Goal: Information Seeking & Learning: Learn about a topic

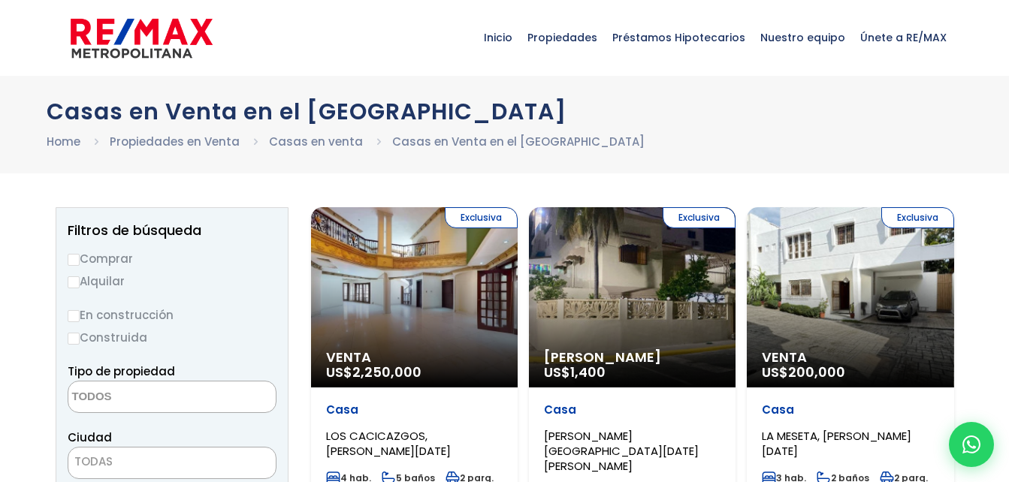
select select
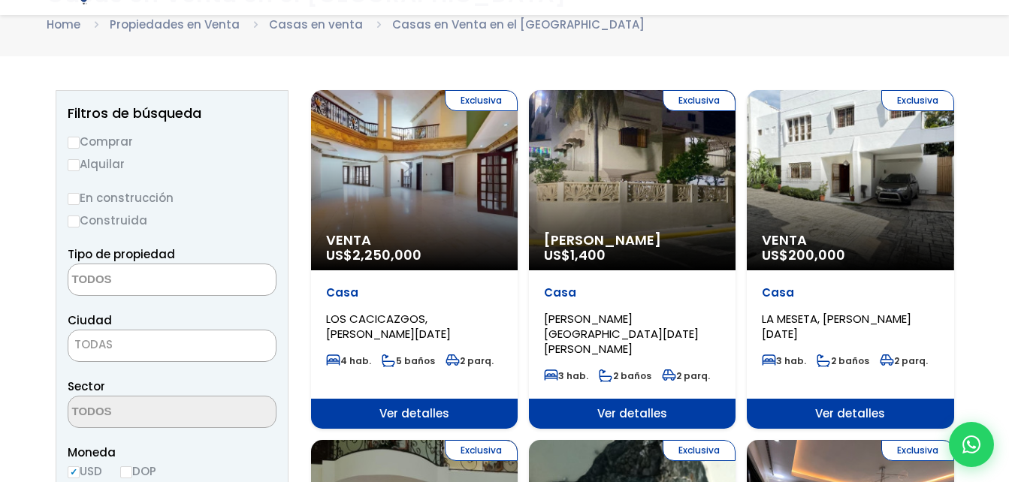
scroll to position [150, 0]
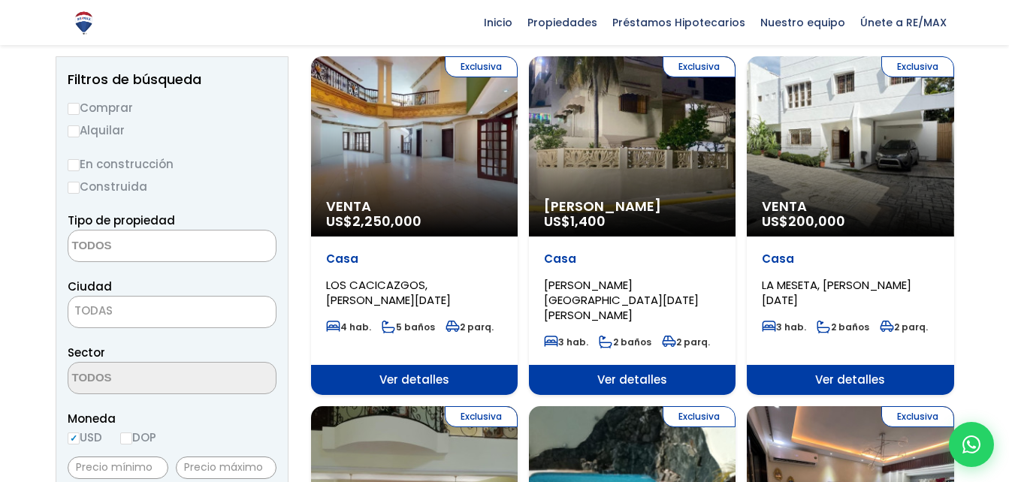
click at [880, 134] on div "Exclusiva Venta US$ 200,000" at bounding box center [850, 146] width 207 height 180
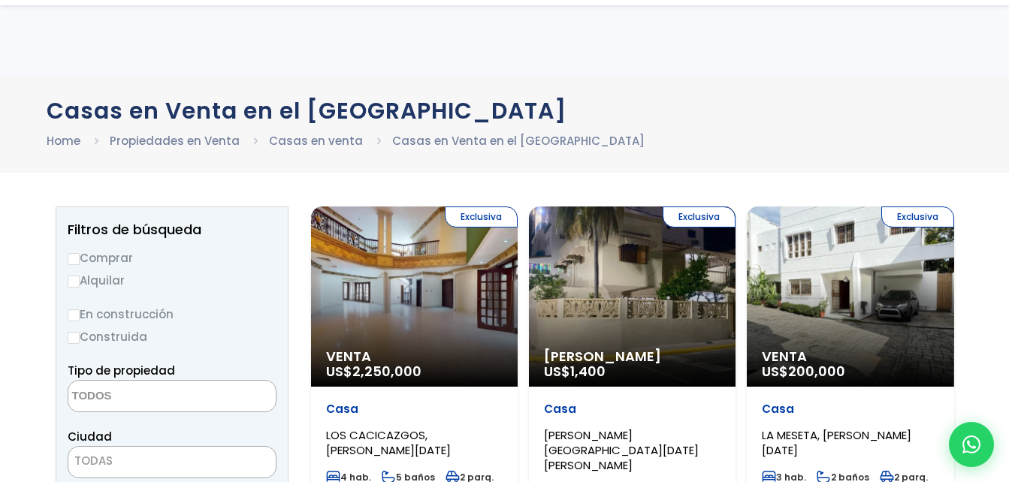
select select
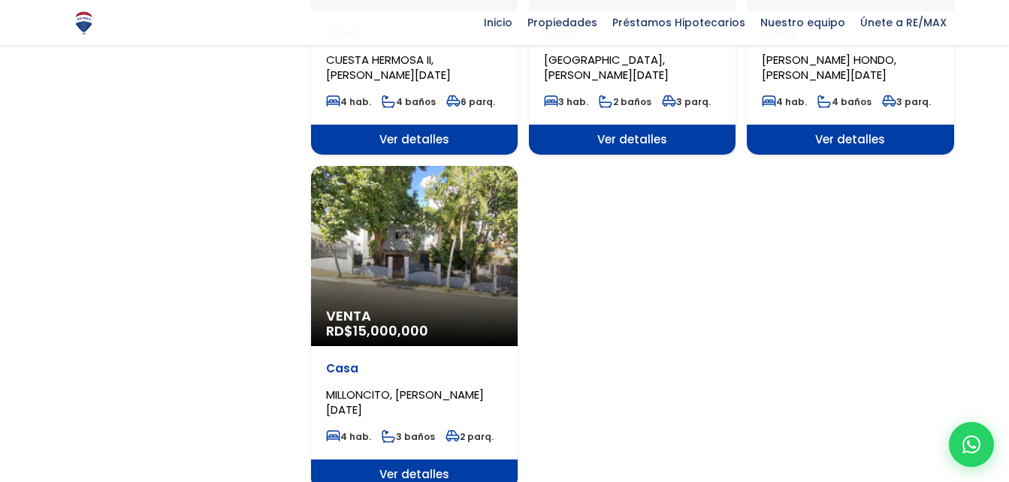
scroll to position [1803, 0]
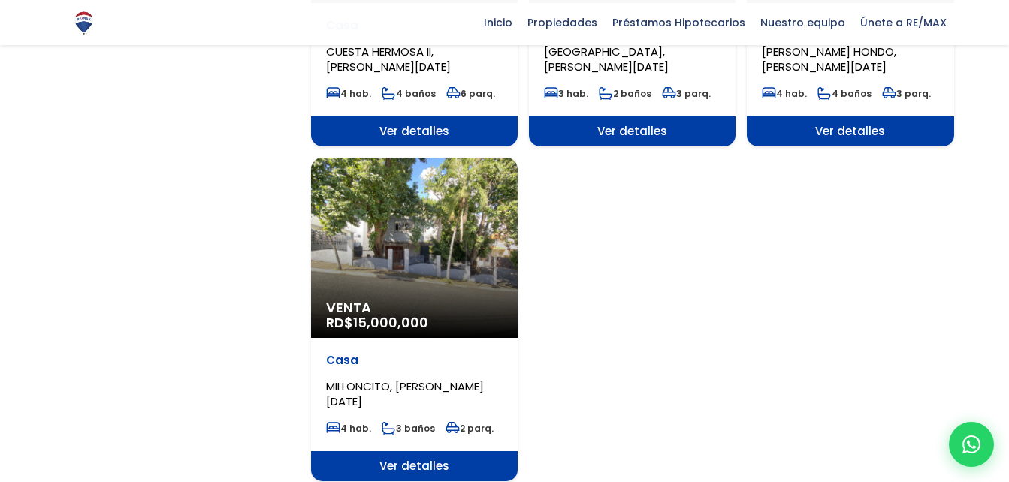
click at [442, 191] on div "Venta RD$ 15,000,000" at bounding box center [414, 248] width 207 height 180
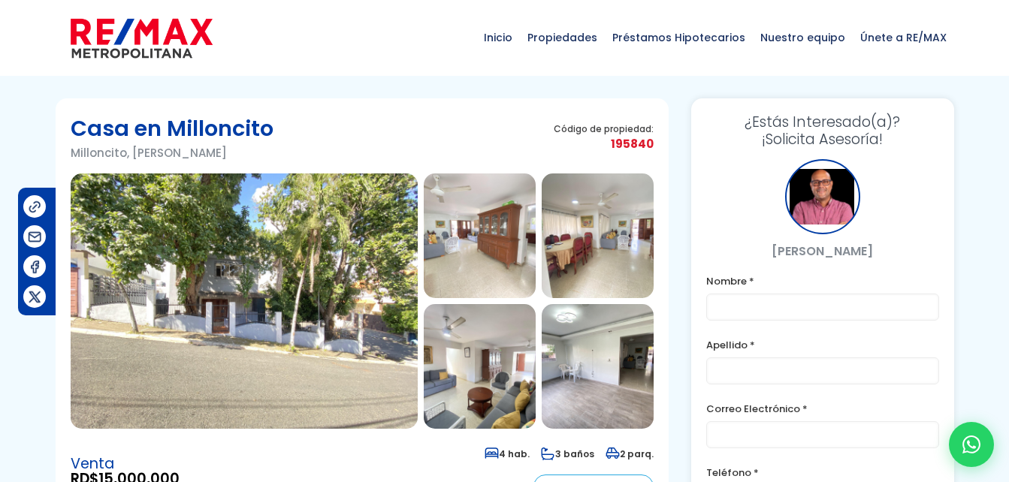
click at [499, 263] on img at bounding box center [480, 236] width 112 height 125
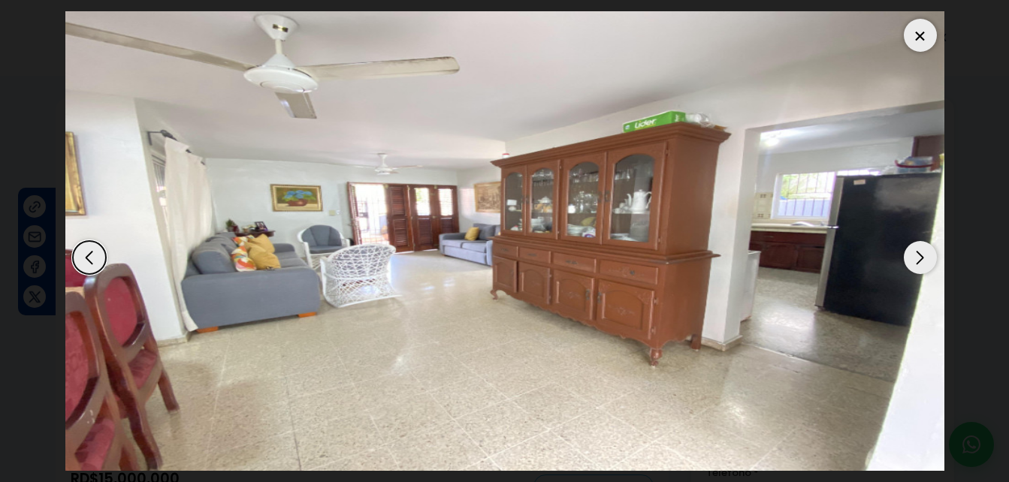
click at [919, 258] on div "Next slide" at bounding box center [920, 257] width 33 height 33
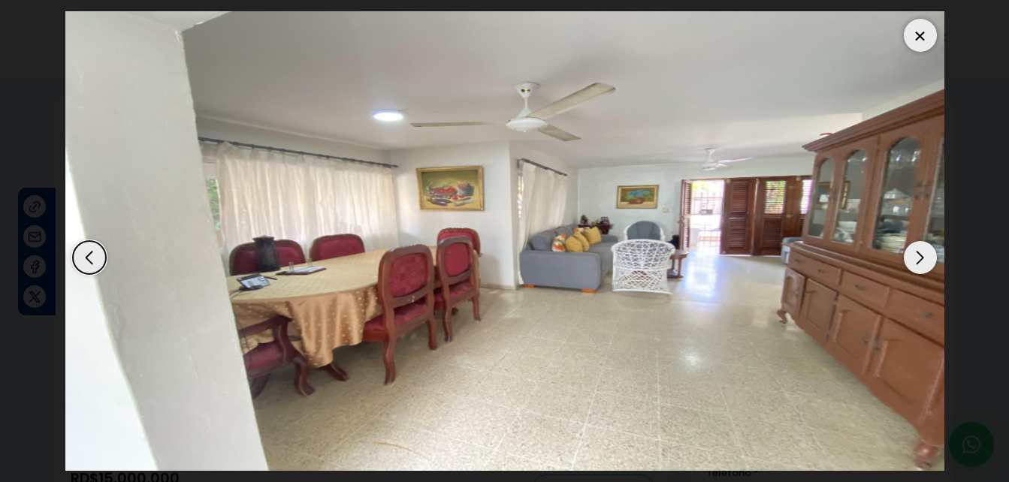
click at [921, 264] on div "Next slide" at bounding box center [920, 257] width 33 height 33
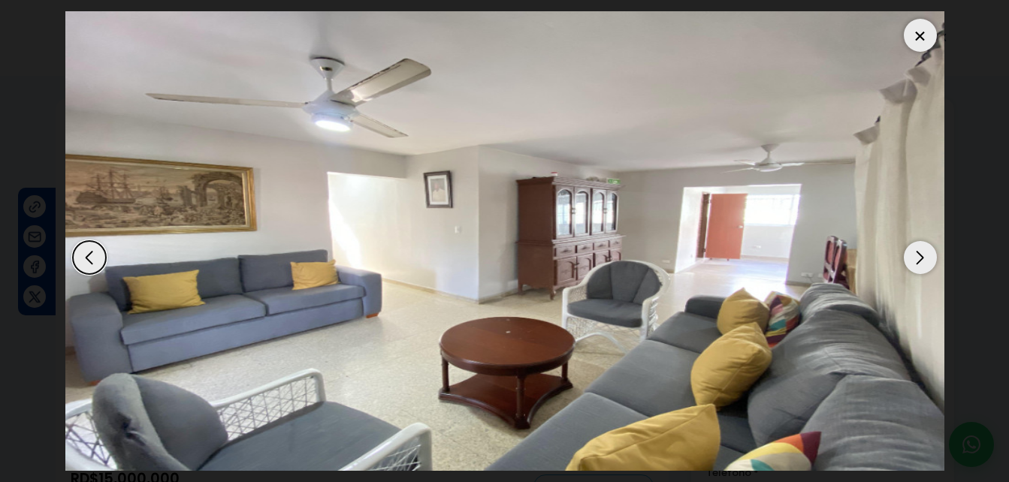
click at [921, 264] on div "Next slide" at bounding box center [920, 257] width 33 height 33
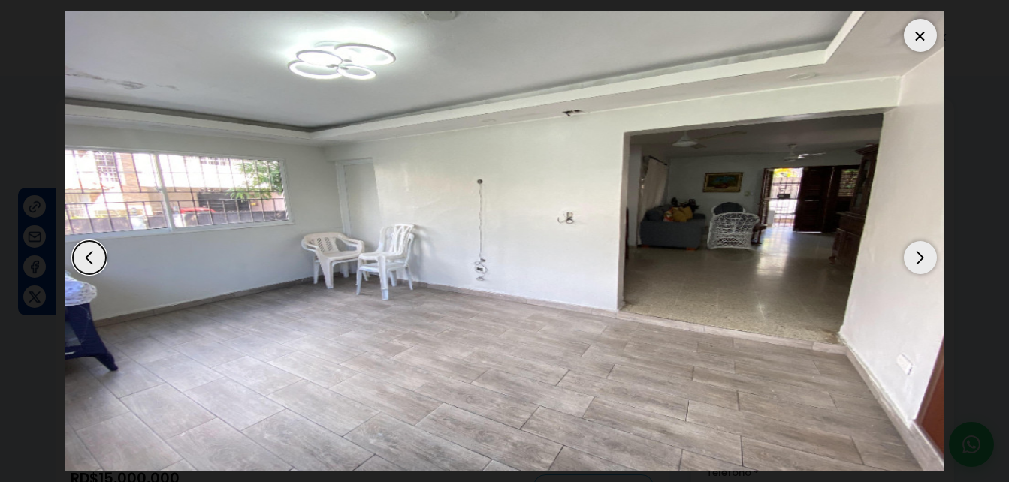
click at [921, 264] on div "Next slide" at bounding box center [920, 257] width 33 height 33
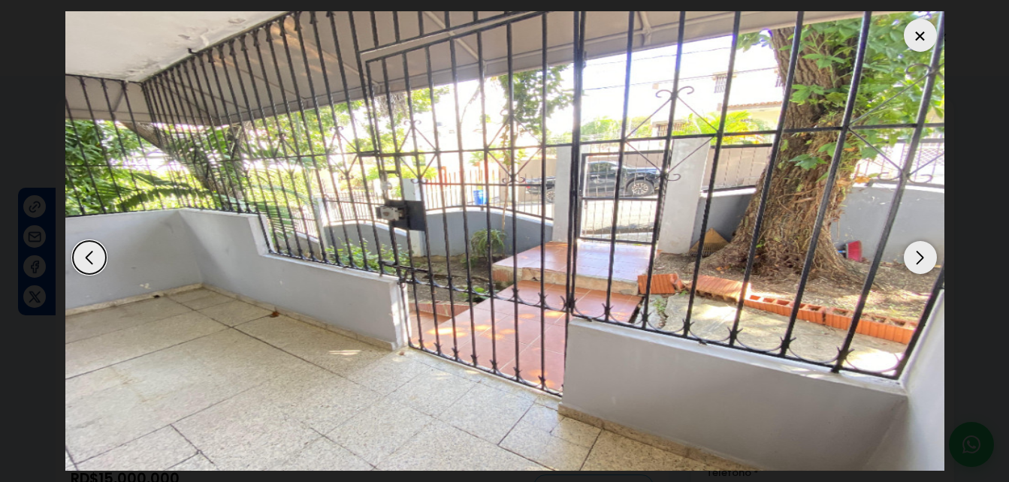
click at [921, 264] on div "Next slide" at bounding box center [920, 257] width 33 height 33
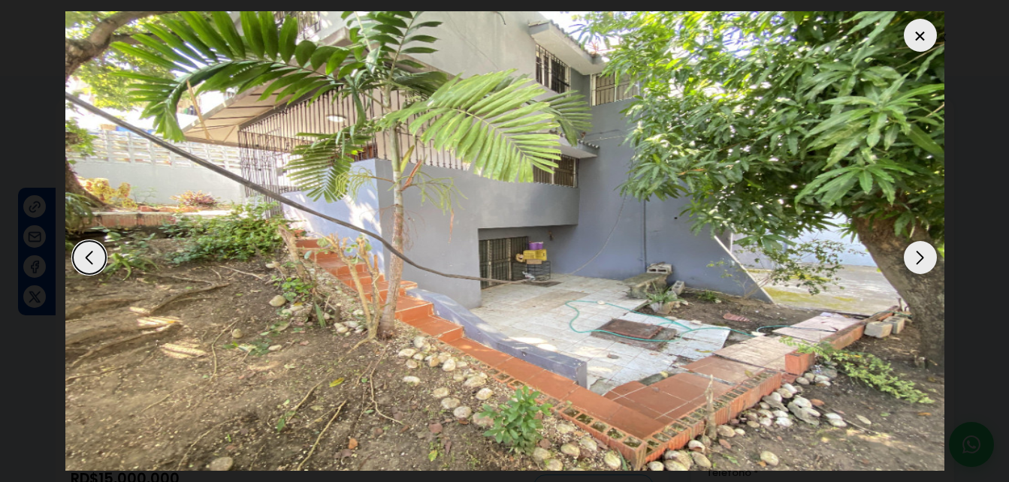
click at [921, 264] on div "Next slide" at bounding box center [920, 257] width 33 height 33
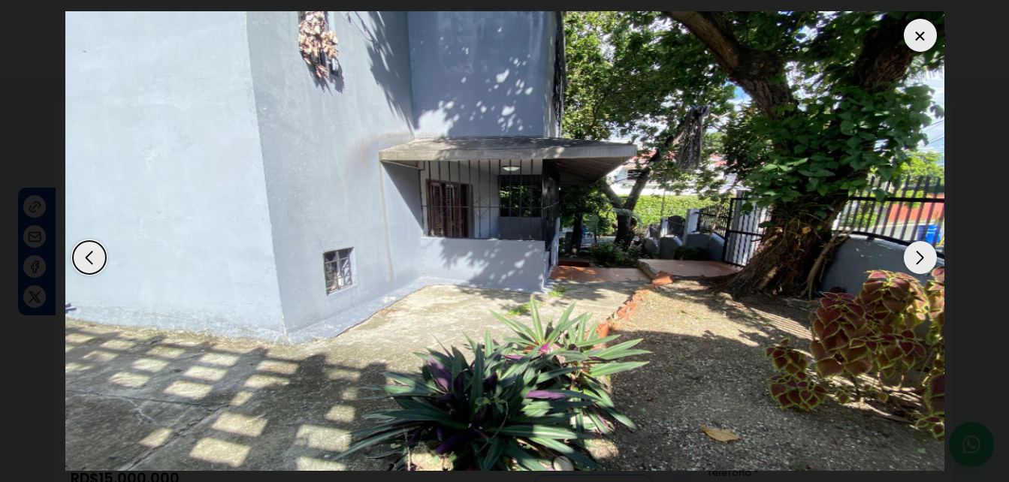
click at [917, 258] on div "Next slide" at bounding box center [920, 257] width 33 height 33
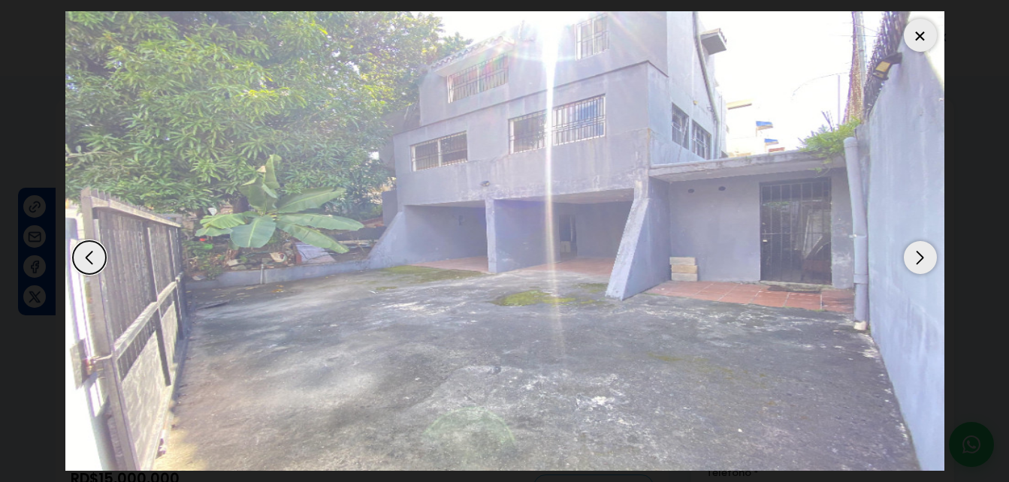
click at [917, 258] on div "Next slide" at bounding box center [920, 257] width 33 height 33
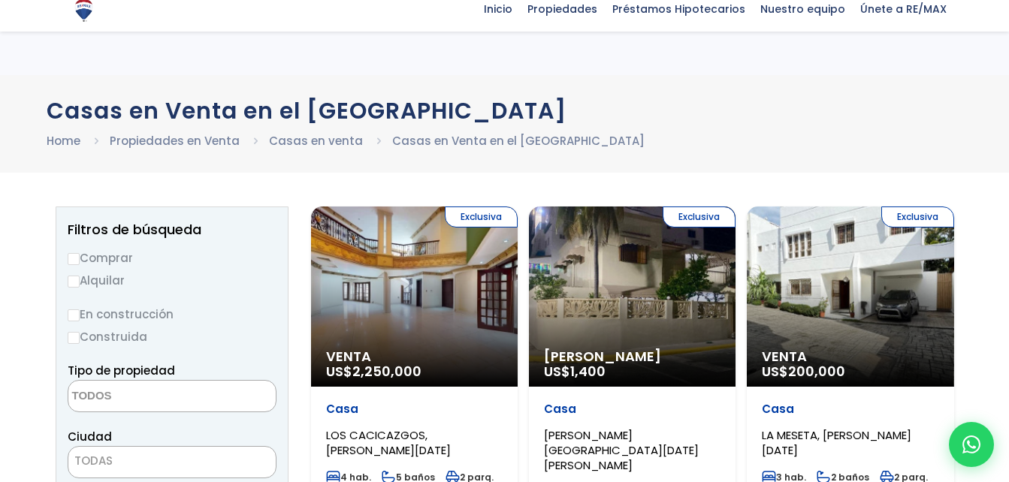
select select
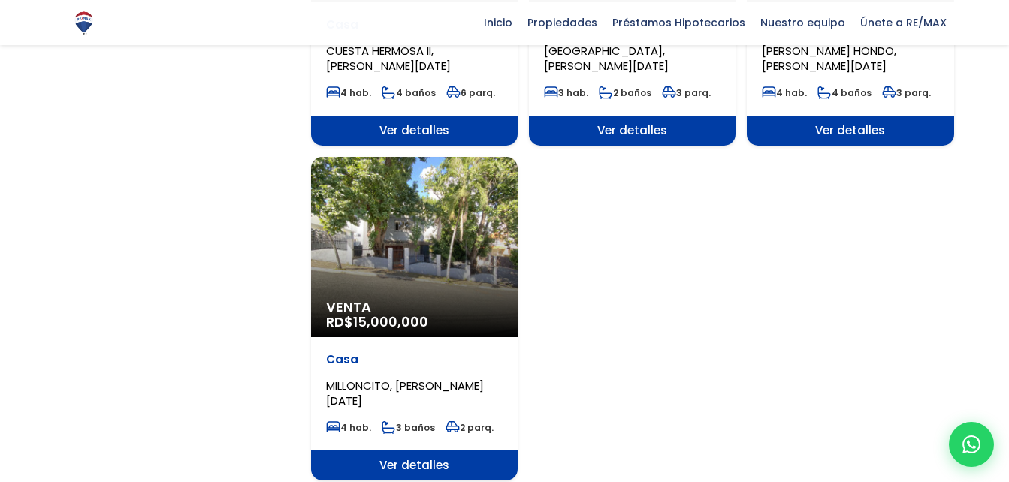
scroll to position [1803, 0]
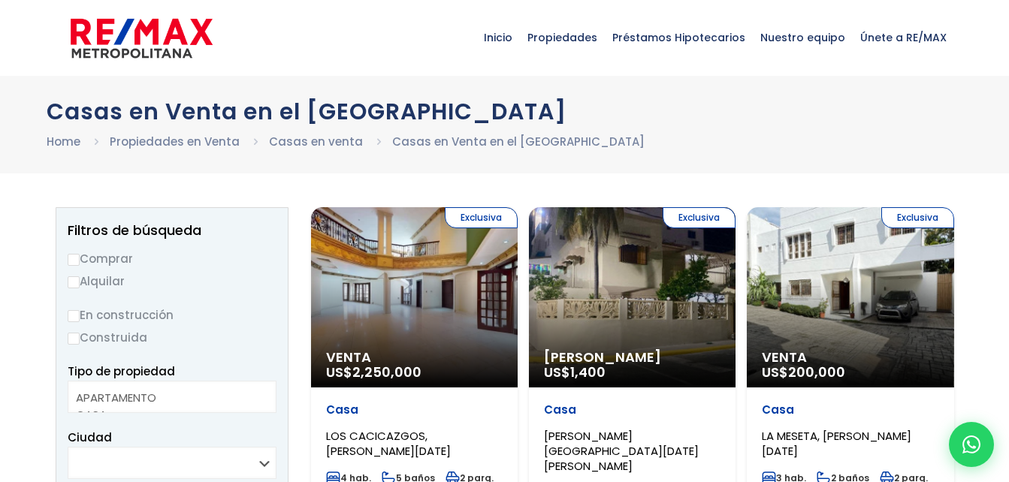
select select
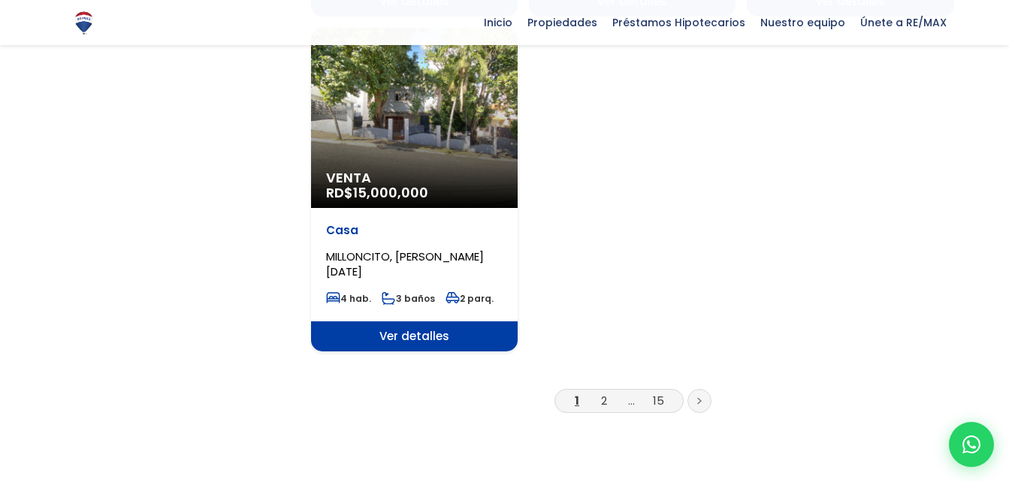
scroll to position [2028, 0]
